Goal: Task Accomplishment & Management: Manage account settings

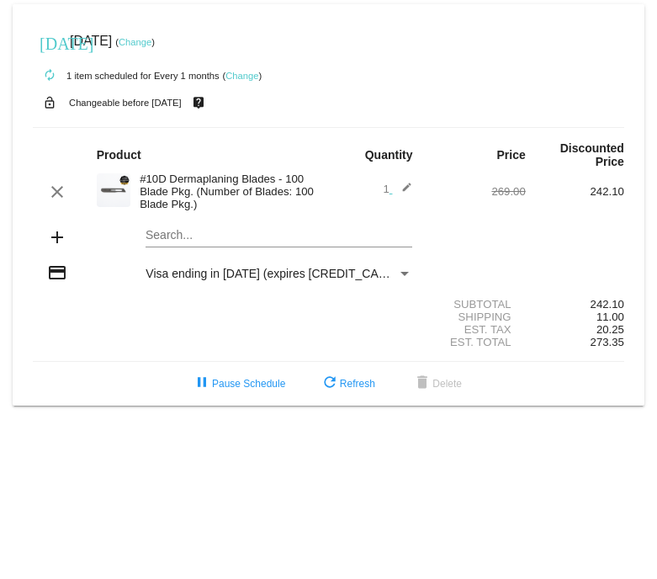
click at [242, 79] on link "Change" at bounding box center [241, 76] width 33 height 10
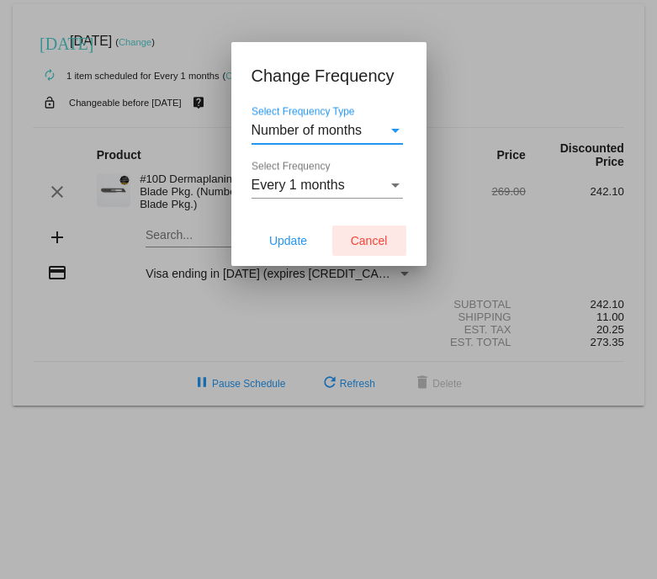
click at [362, 243] on span "Cancel" at bounding box center [369, 240] width 37 height 13
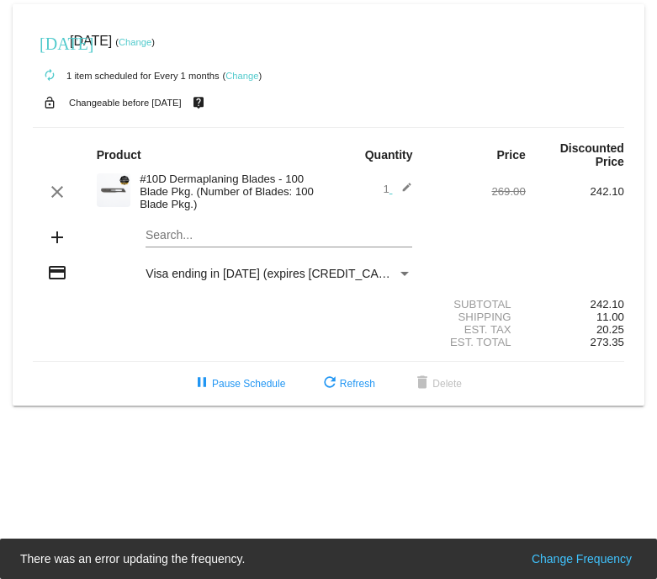
click at [407, 187] on mat-icon "edit" at bounding box center [402, 192] width 20 height 20
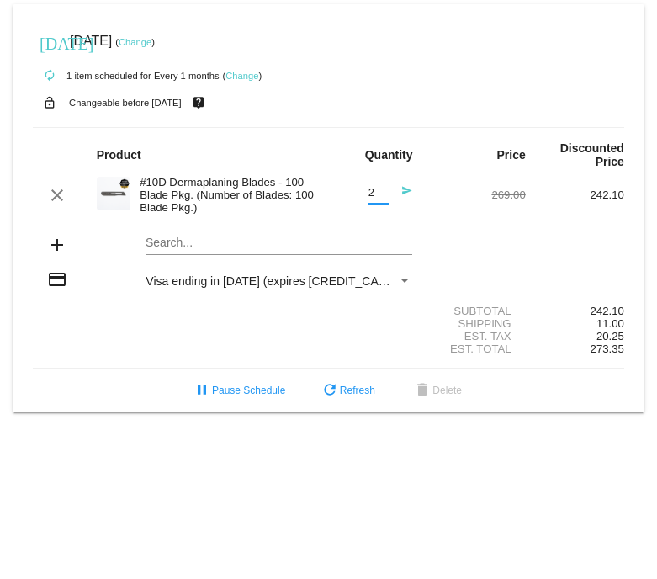
type input "2"
click at [383, 193] on input "2" at bounding box center [378, 193] width 21 height 13
click at [276, 334] on div "Est. Tax 20.25" at bounding box center [328, 336] width 591 height 13
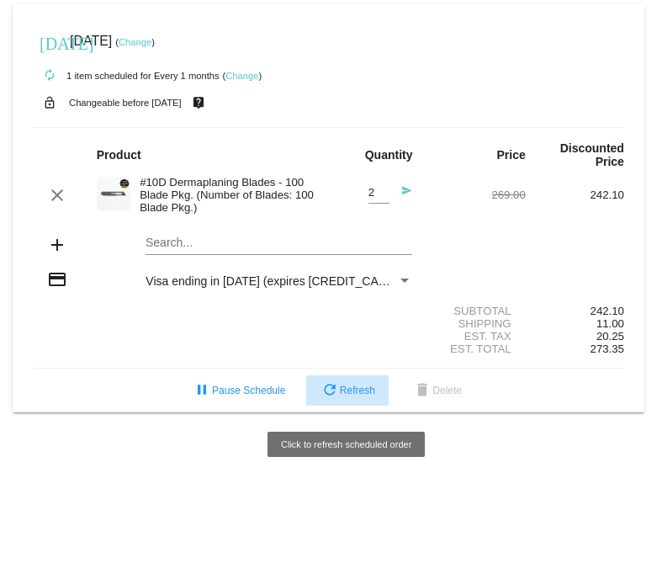
click at [354, 396] on span "refresh Refresh" at bounding box center [348, 390] width 56 height 12
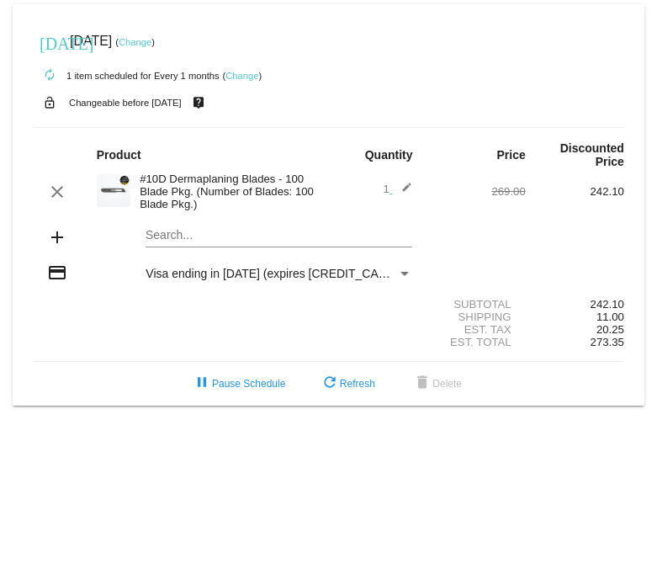
click at [405, 190] on mat-icon "edit" at bounding box center [402, 192] width 20 height 20
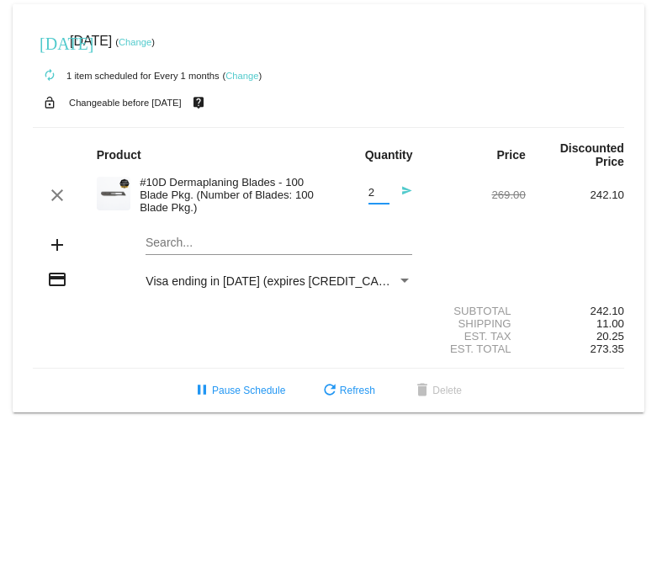
type input "2"
click at [384, 192] on input "2" at bounding box center [378, 193] width 21 height 13
click at [115, 320] on div "Shipping 11.00" at bounding box center [328, 323] width 591 height 13
click at [151, 42] on link "Change" at bounding box center [135, 42] width 33 height 10
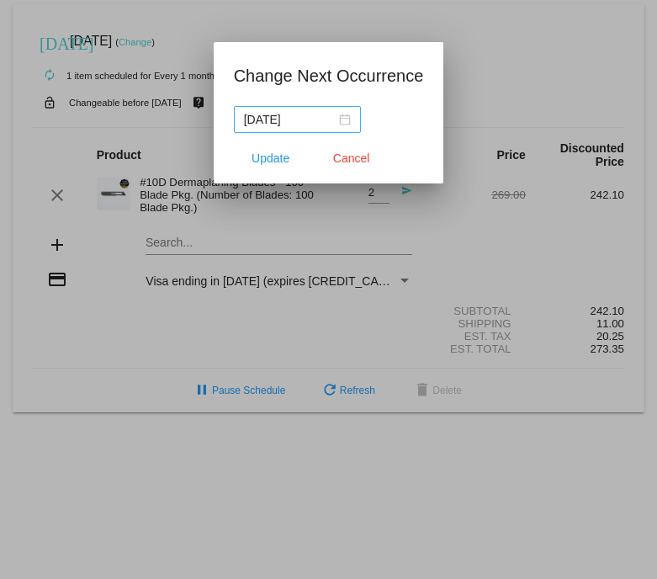
click at [331, 121] on div "[DATE]" at bounding box center [297, 119] width 107 height 19
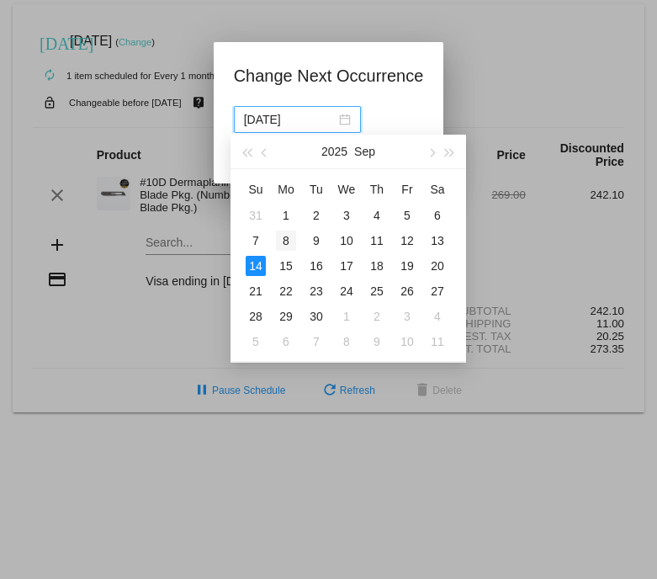
click at [288, 236] on div "8" at bounding box center [286, 240] width 20 height 20
type input "[DATE]"
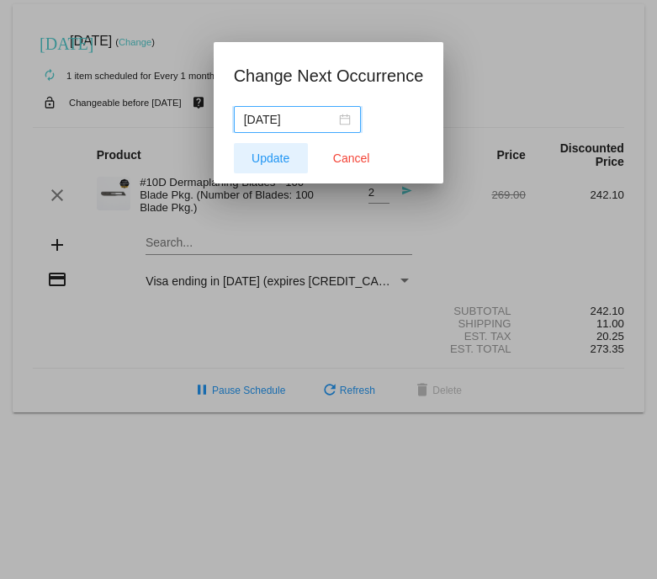
click at [265, 157] on span "Update" at bounding box center [270, 157] width 38 height 13
